Goal: Navigation & Orientation: Find specific page/section

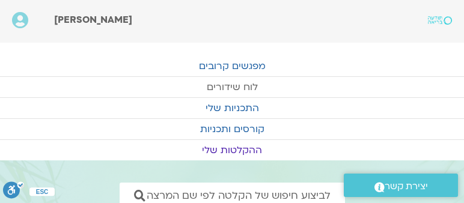
click at [237, 85] on link "לוח שידורים" at bounding box center [232, 87] width 464 height 20
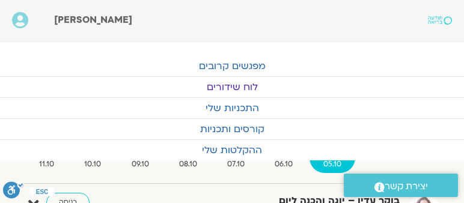
click at [227, 11] on div "[PERSON_NAME]" at bounding box center [208, 21] width 321 height 31
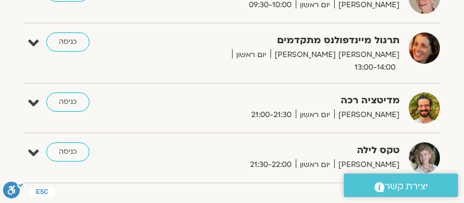
scroll to position [515, 0]
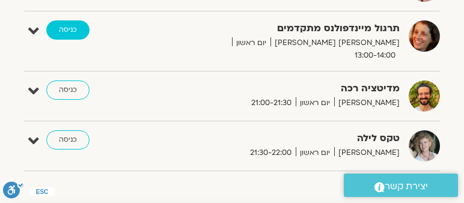
click at [66, 20] on link "כניסה" at bounding box center [67, 29] width 43 height 19
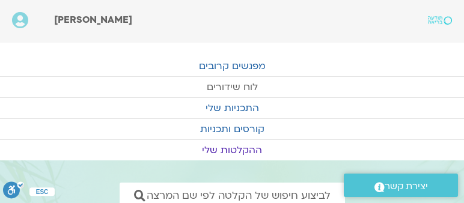
click at [238, 84] on link "לוח שידורים" at bounding box center [232, 87] width 464 height 20
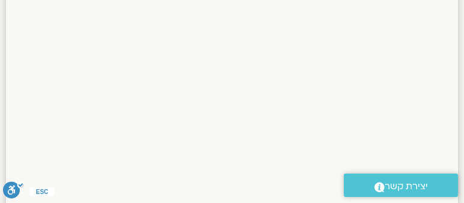
scroll to position [1514, 0]
